Goal: Information Seeking & Learning: Understand process/instructions

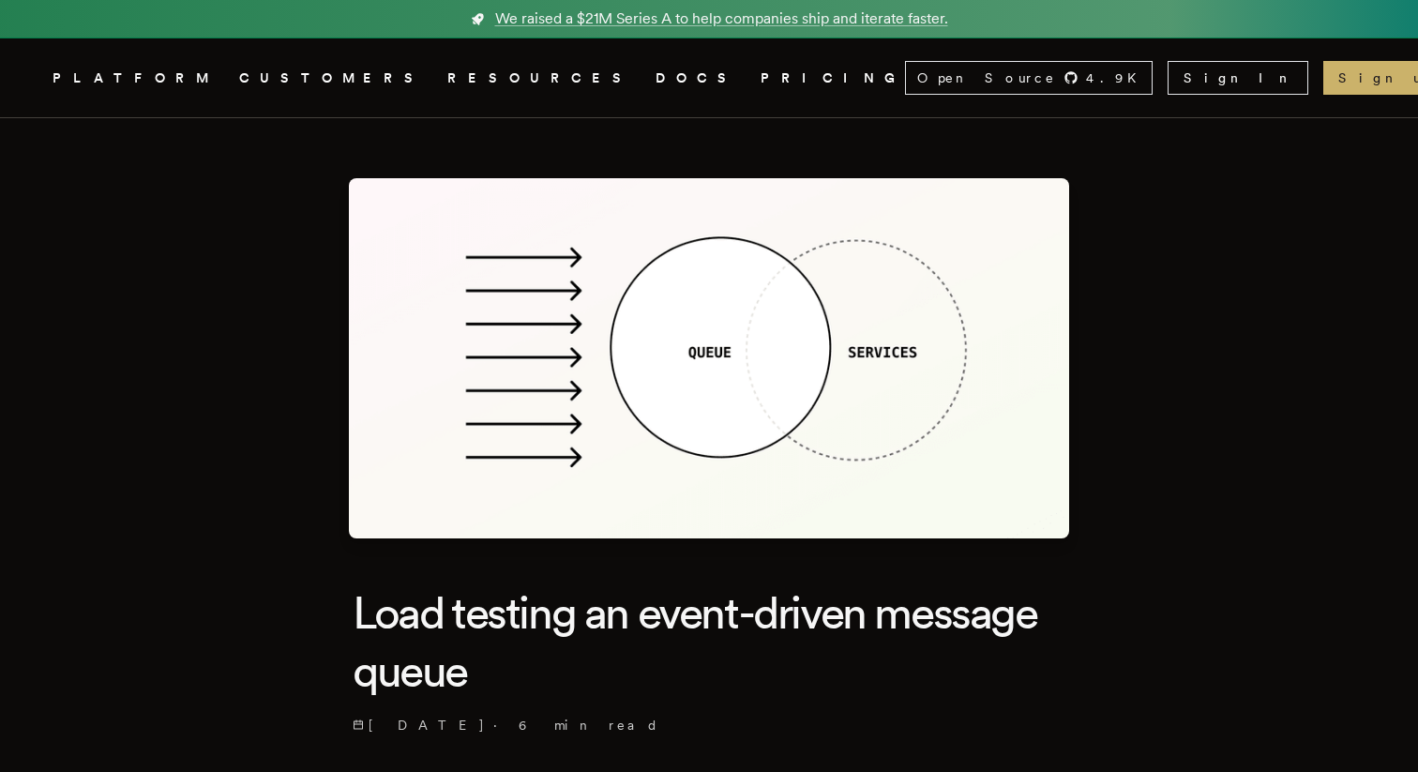
click at [655, 72] on link "DOCS" at bounding box center [696, 78] width 83 height 23
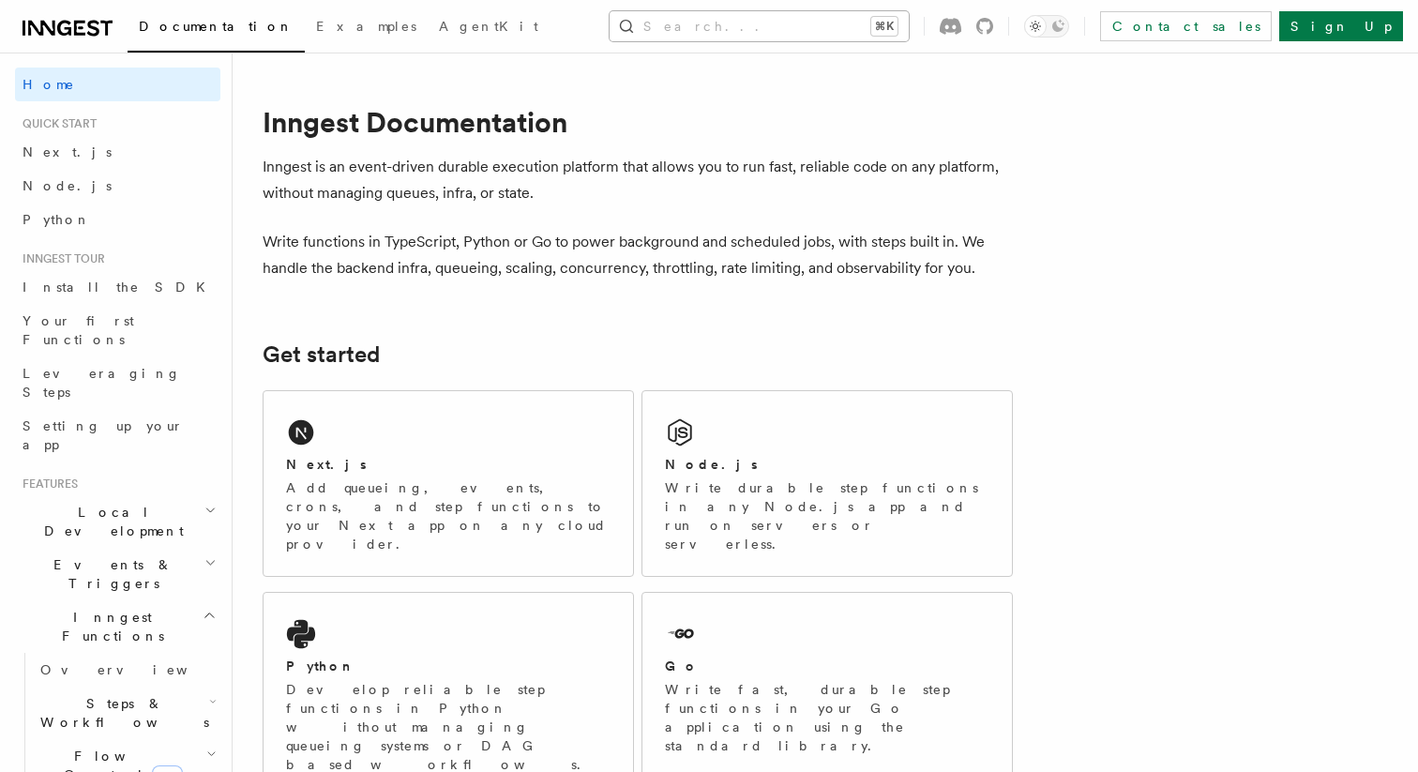
click at [896, 23] on button "Search... ⌘K" at bounding box center [759, 26] width 299 height 30
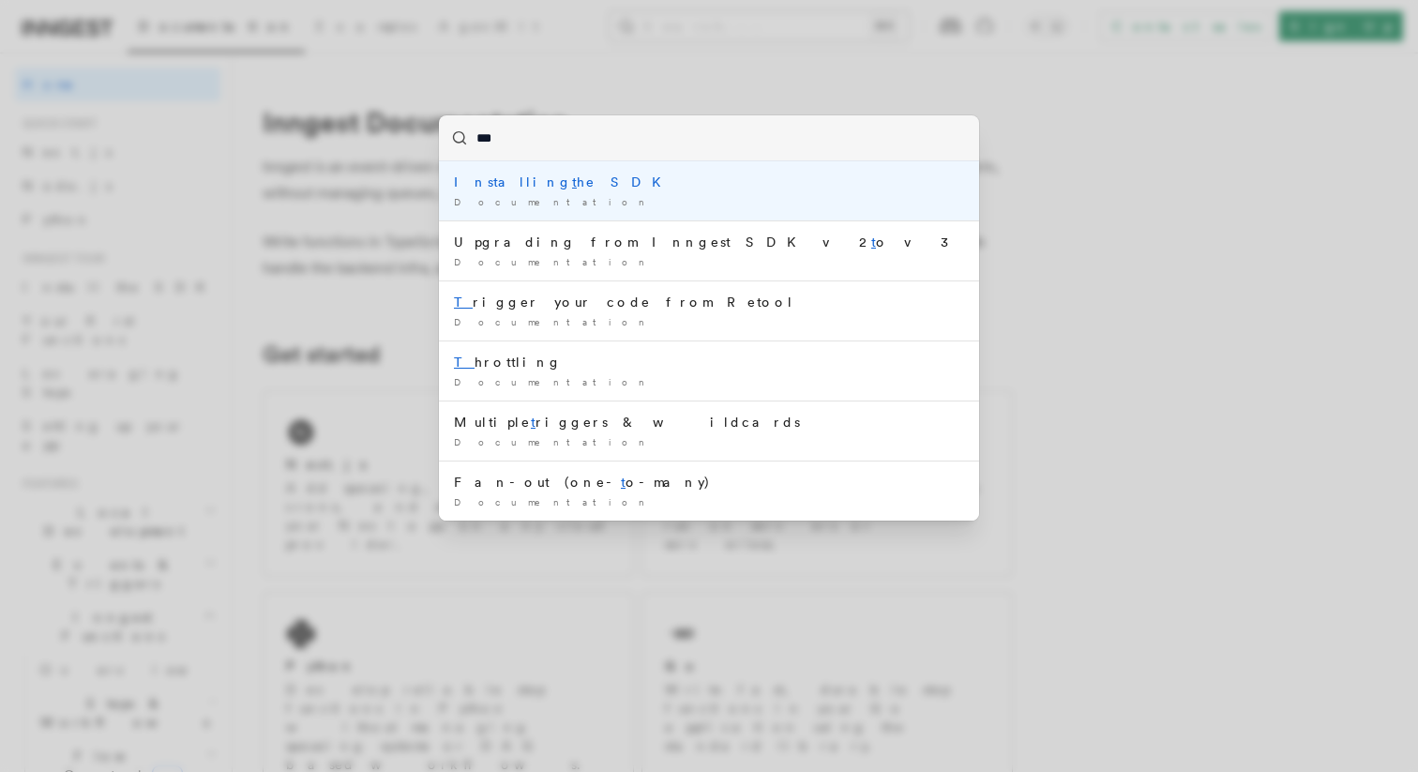
type input "****"
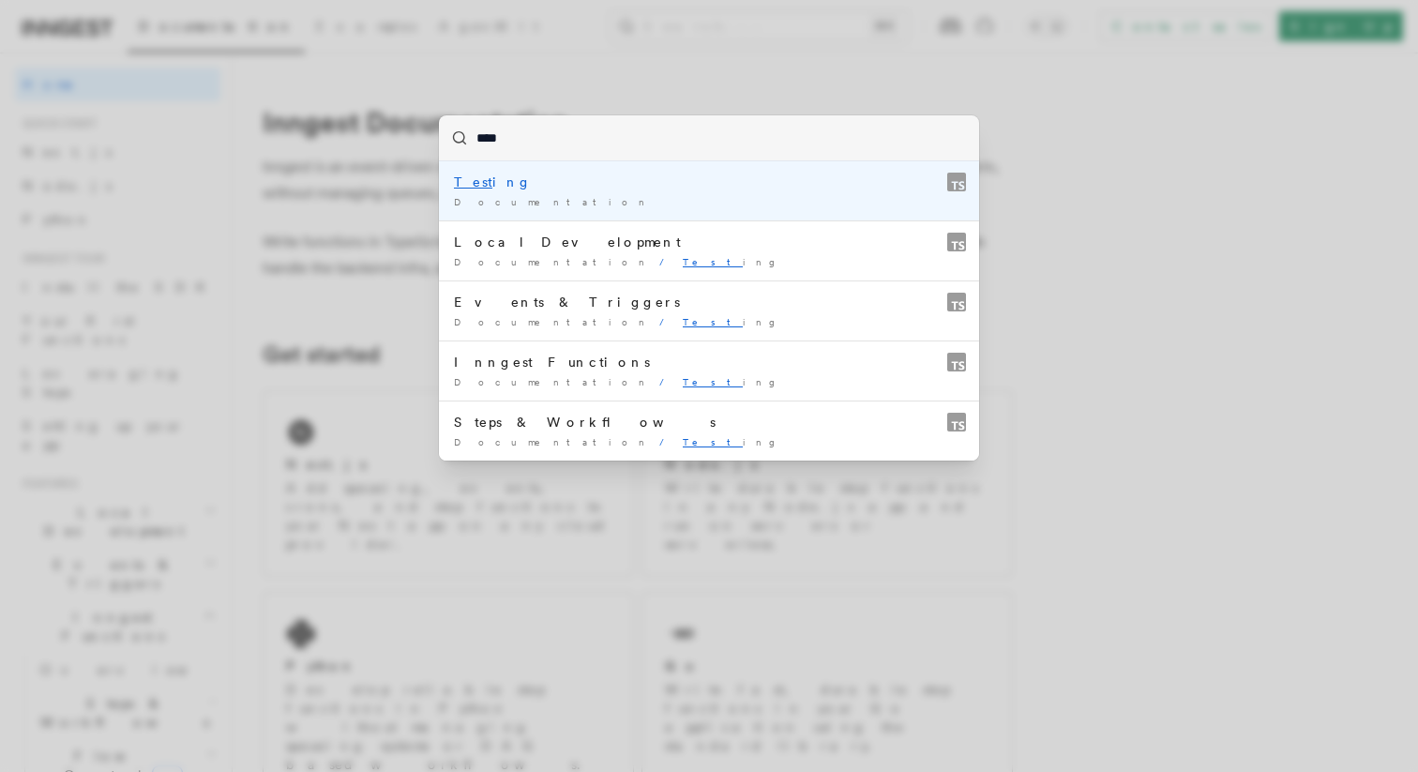
click at [693, 184] on div "Test ing" at bounding box center [709, 182] width 510 height 19
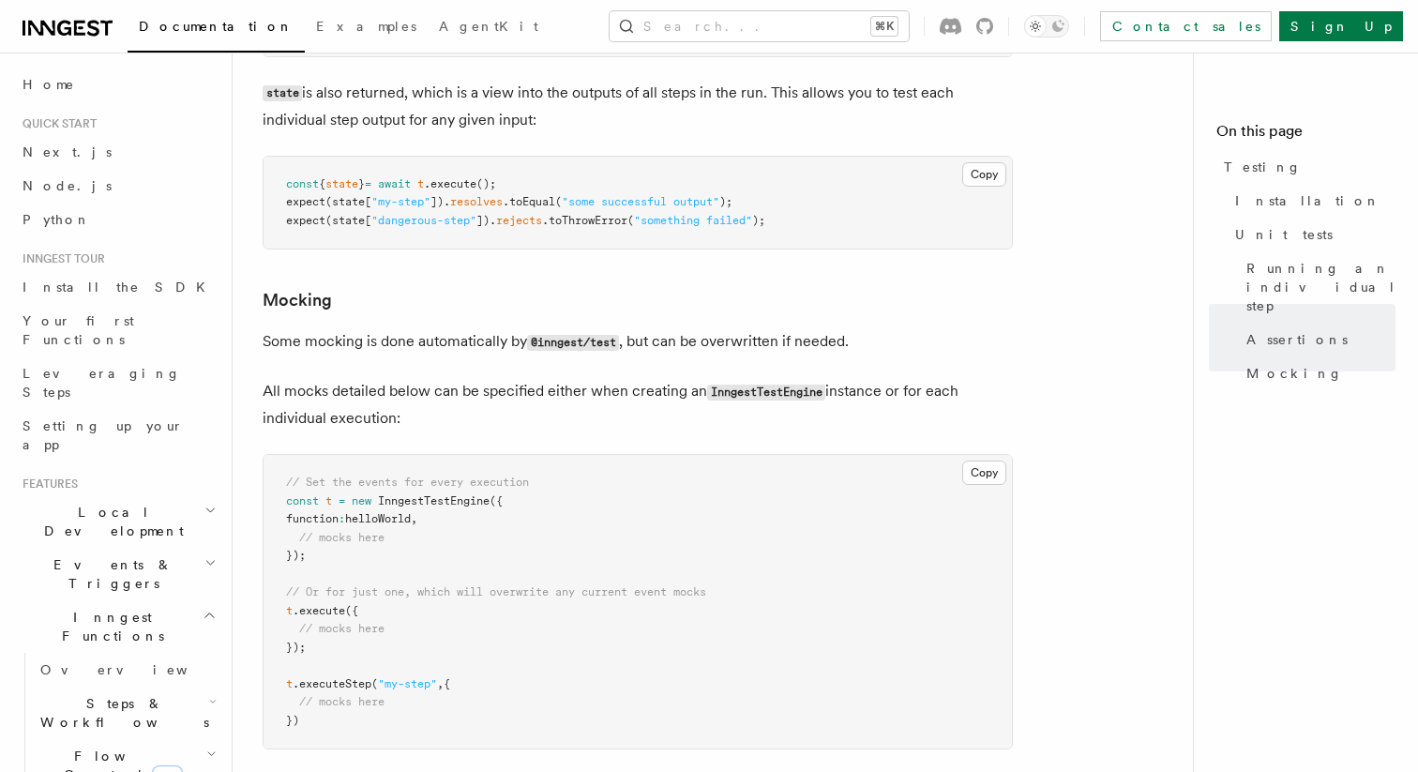
scroll to position [2903, 0]
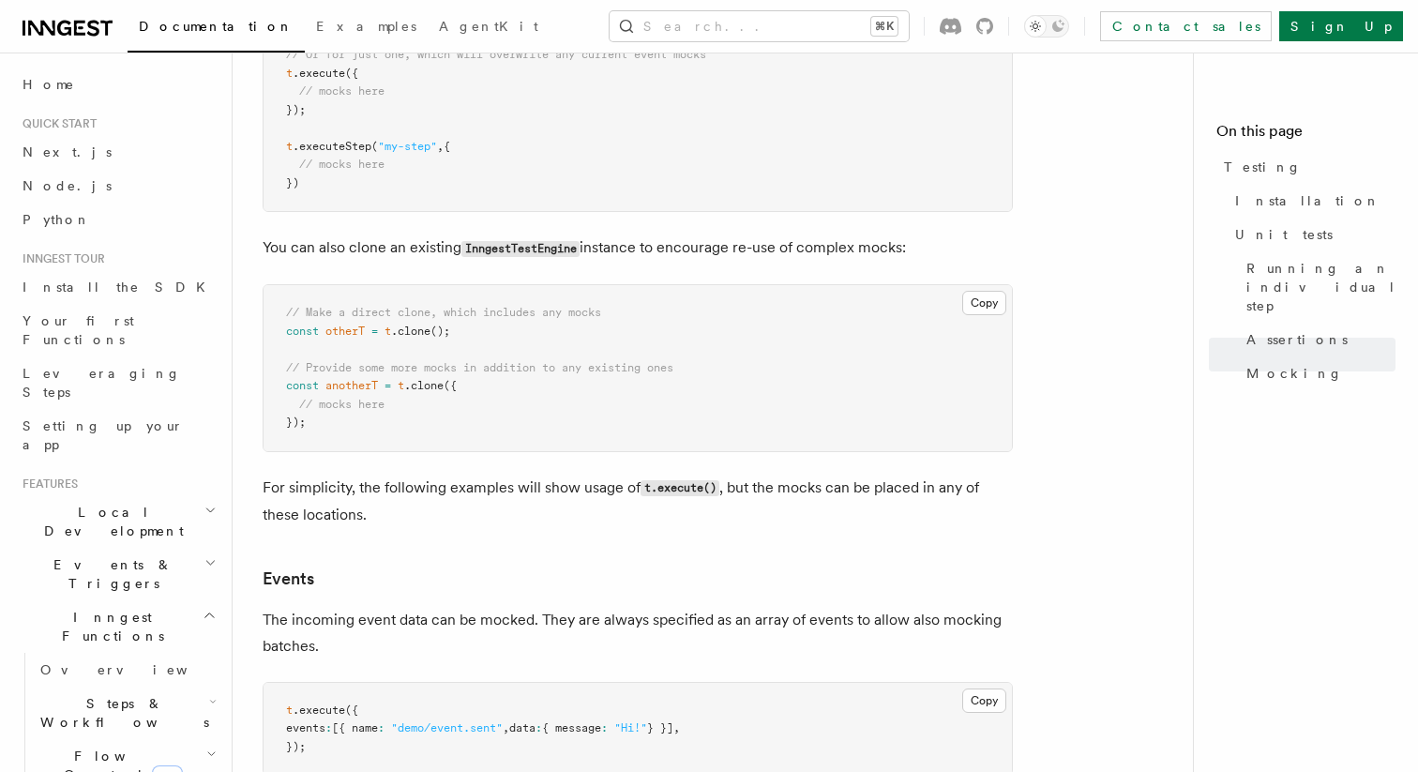
scroll to position [3441, 0]
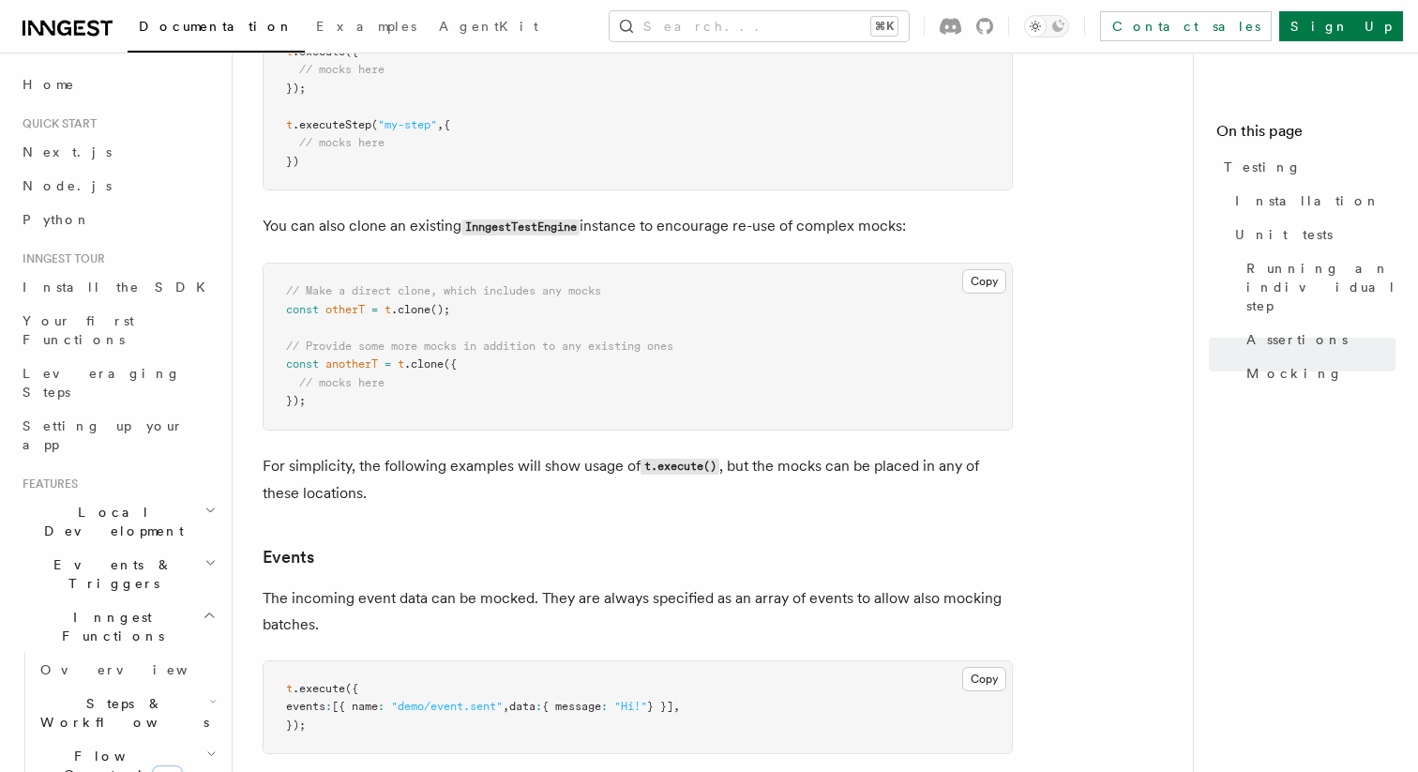
click at [1113, 312] on article "References TypeScript SDK Testing To test your Inngest functions programmatical…" at bounding box center [720, 262] width 915 height 7241
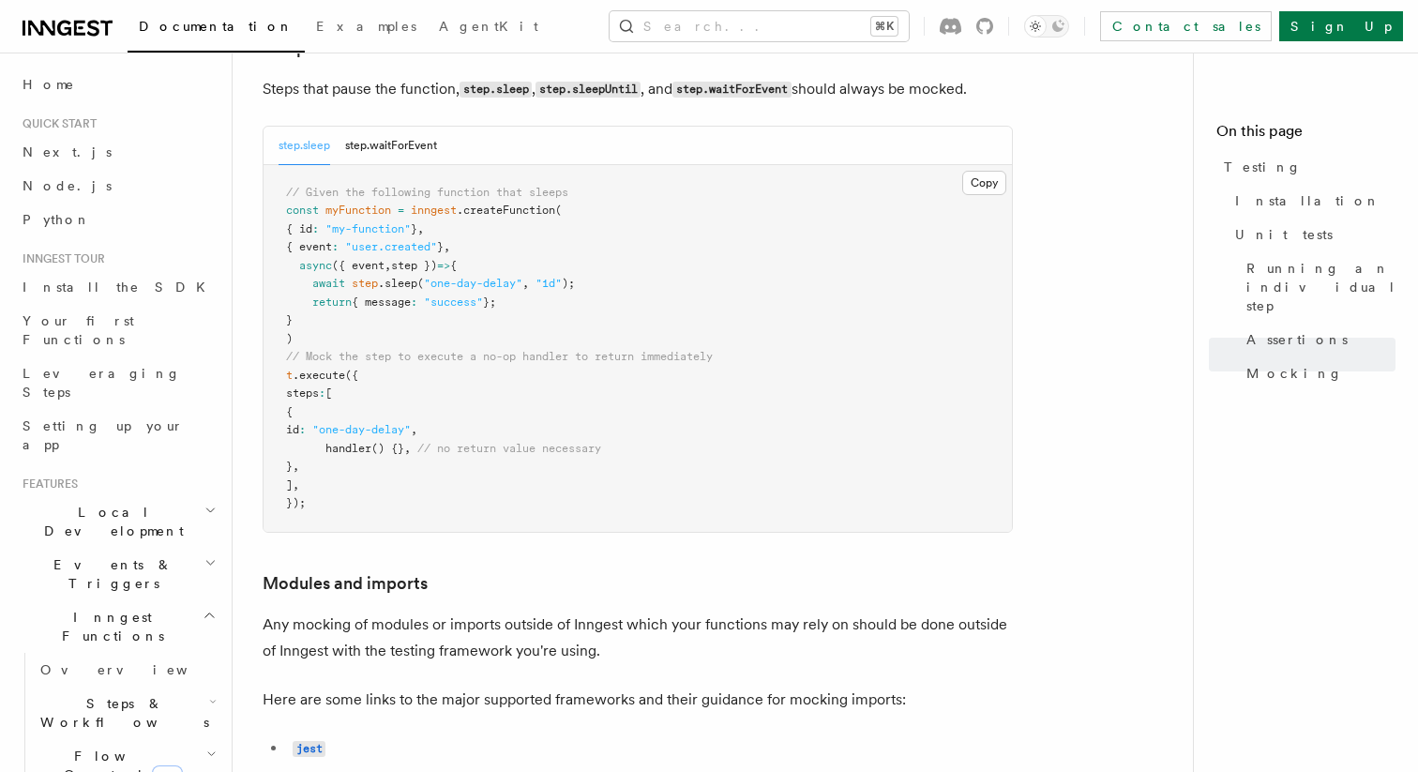
scroll to position [5356, 0]
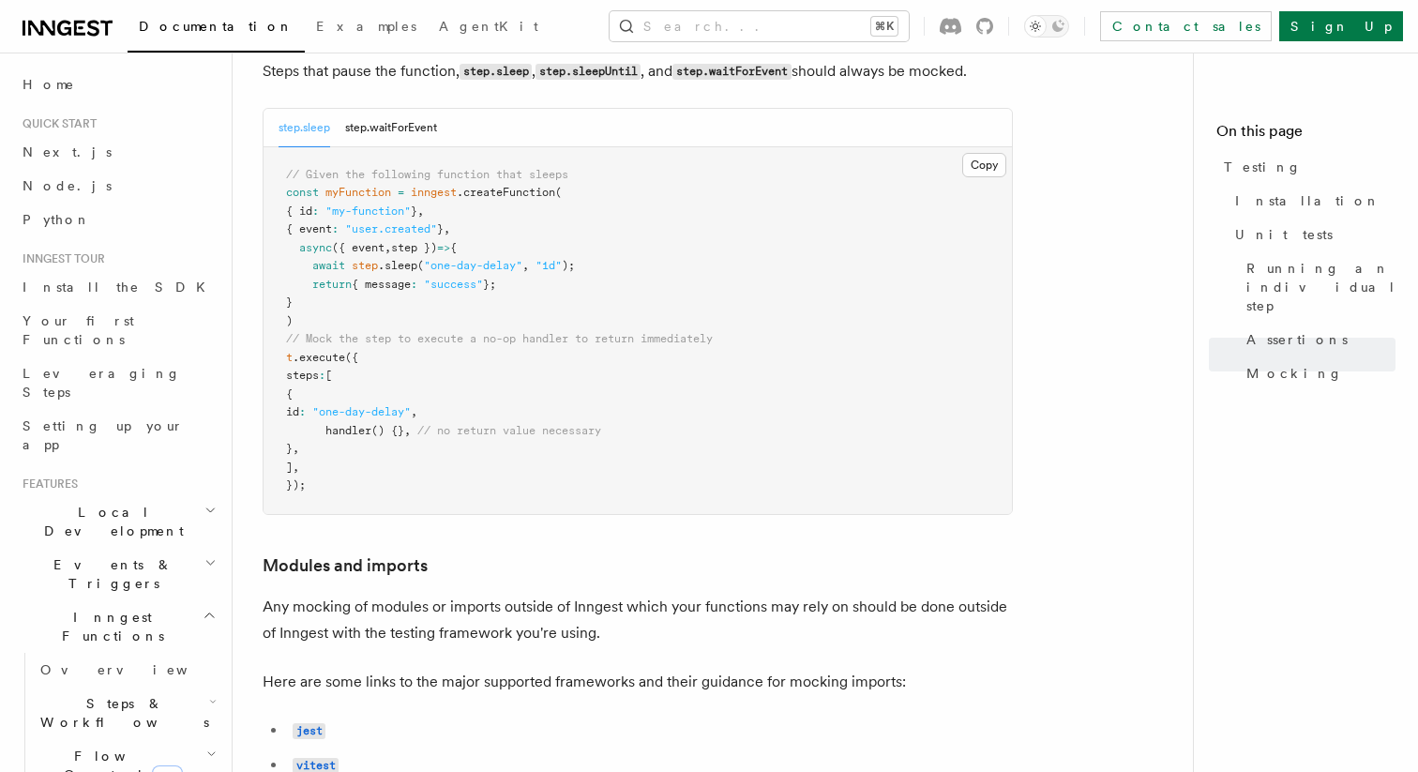
click at [381, 417] on pre "// Given the following function that sleeps const myFunction = inngest .createF…" at bounding box center [638, 330] width 748 height 367
click at [348, 462] on pre "// Given the following function that sleeps const myFunction = inngest .createF…" at bounding box center [638, 330] width 748 height 367
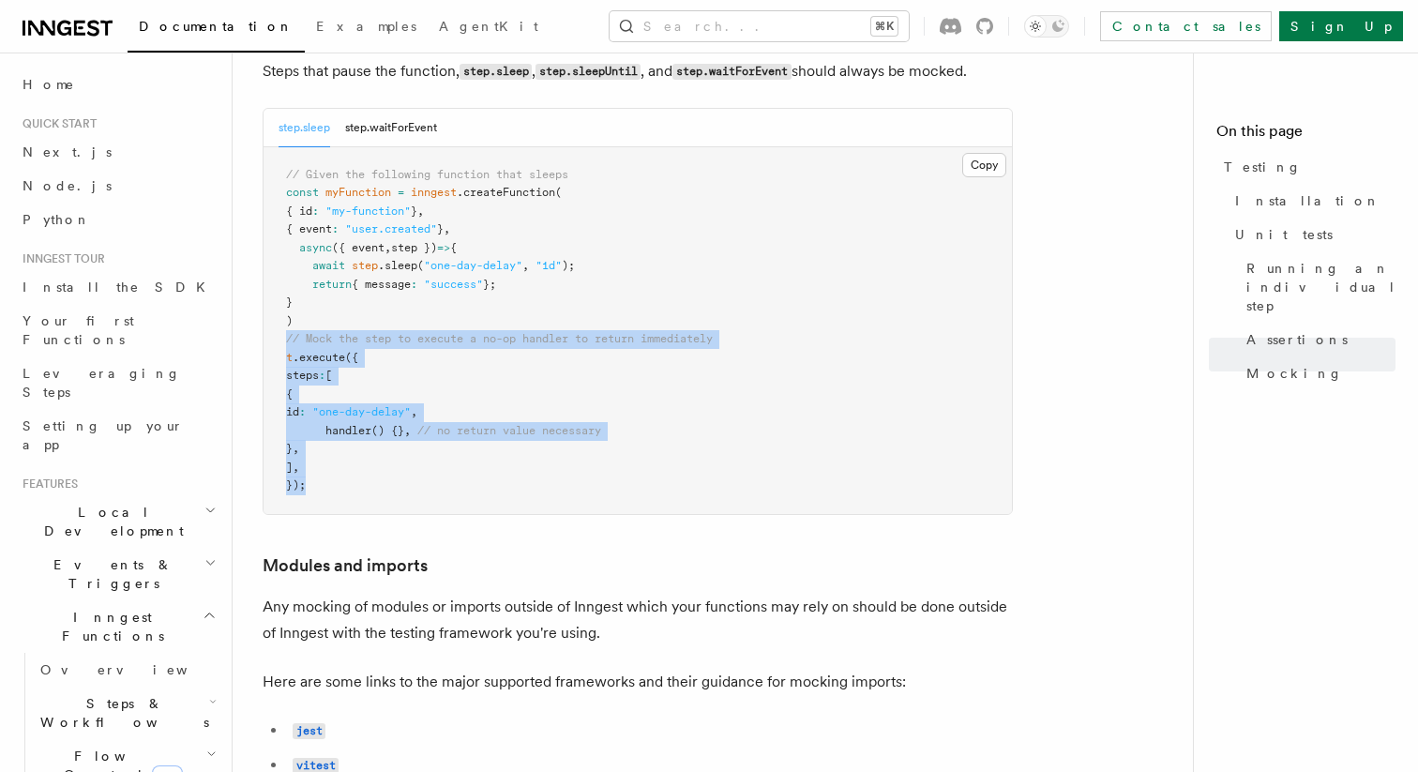
drag, startPoint x: 283, startPoint y: 382, endPoint x: 361, endPoint y: 532, distance: 169.0
click at [361, 514] on pre "// Given the following function that sleeps const myFunction = inngest .createF…" at bounding box center [638, 330] width 748 height 367
copy code "// Mock the step to execute a no-op handler to return immediately t .execute ({…"
